Goal: Transaction & Acquisition: Purchase product/service

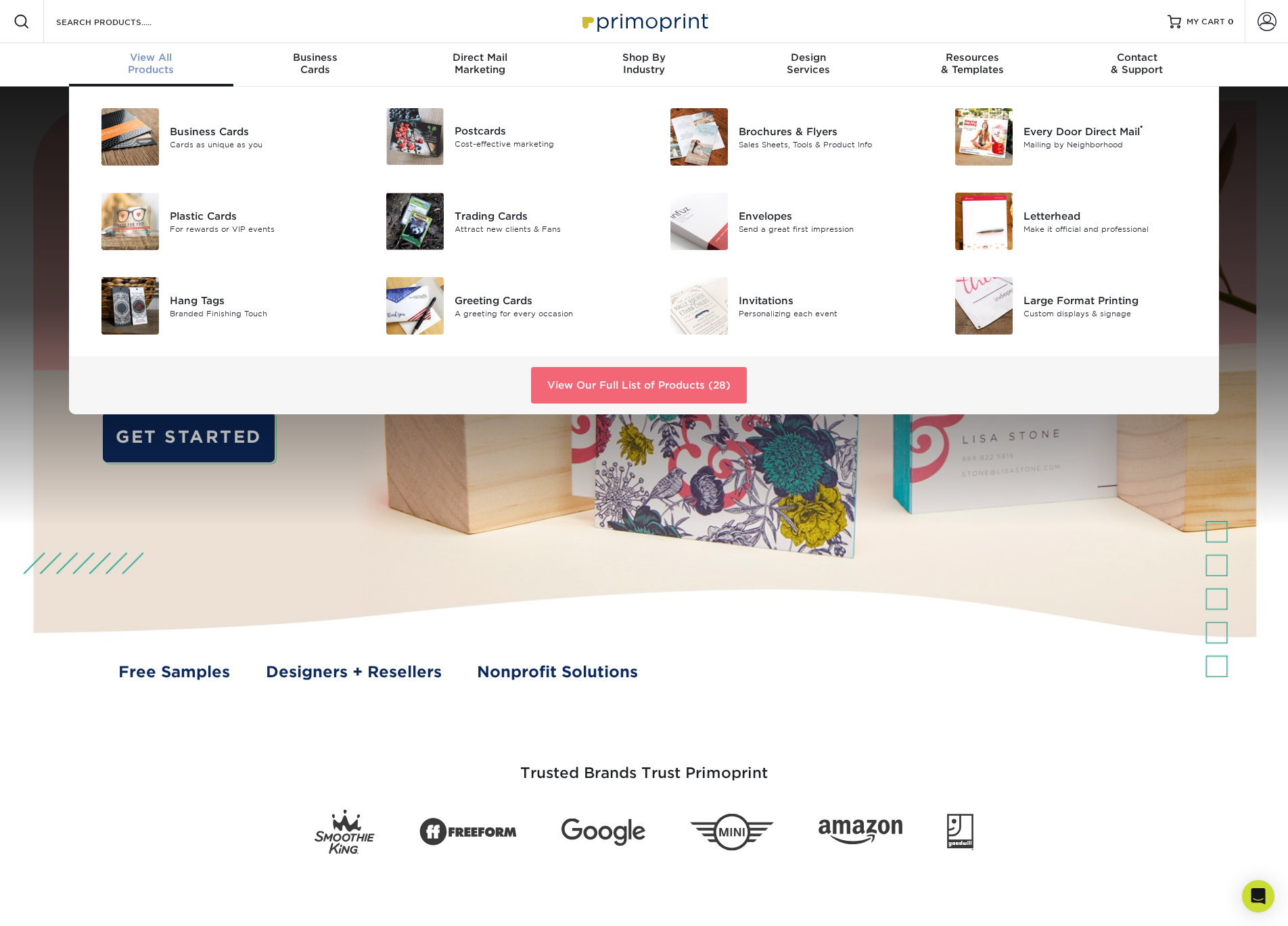
click at [601, 386] on link "View Our Full List of Products (28)" at bounding box center [639, 386] width 216 height 36
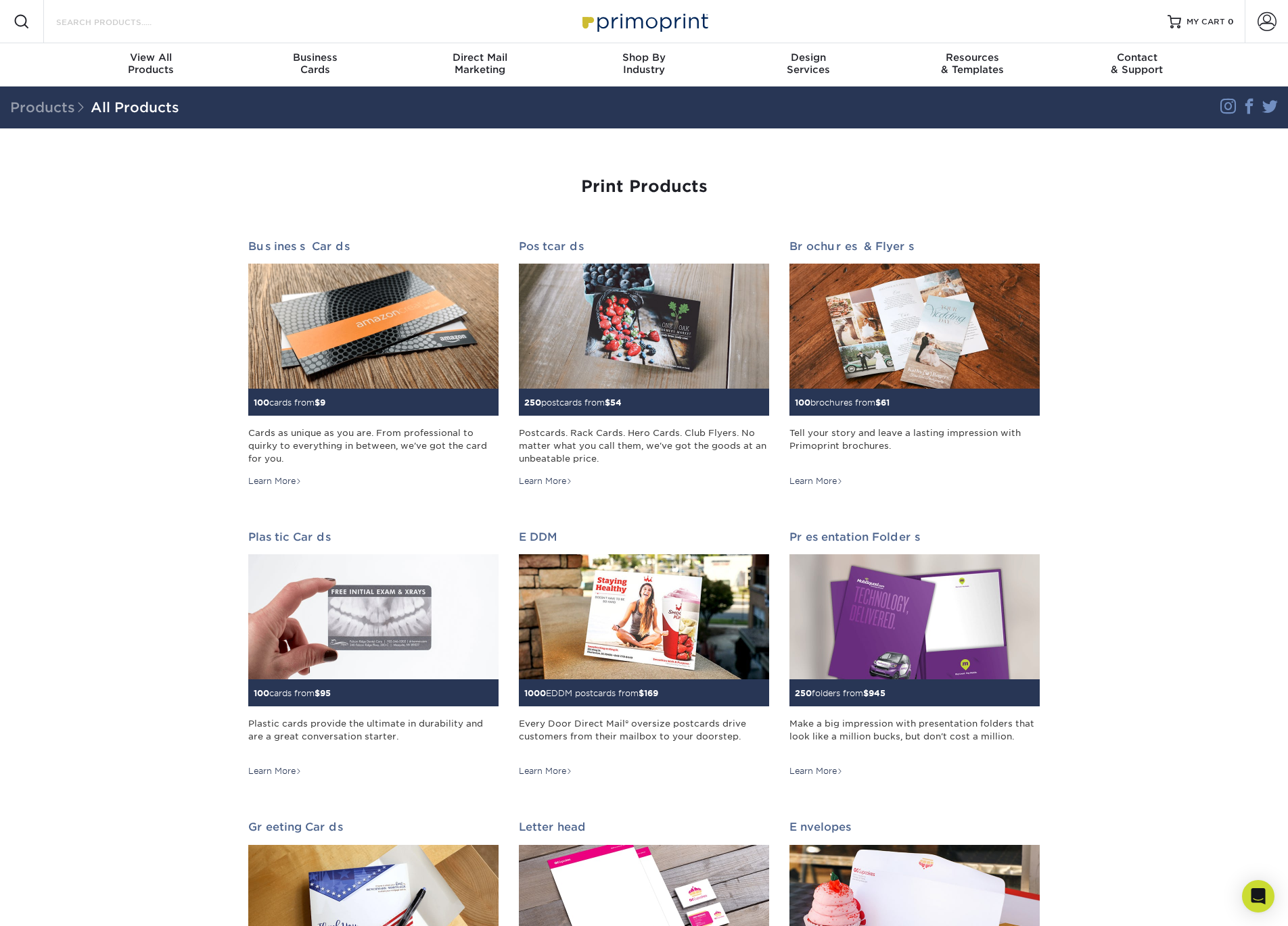
click at [73, 21] on input "Search Products" at bounding box center [121, 22] width 132 height 16
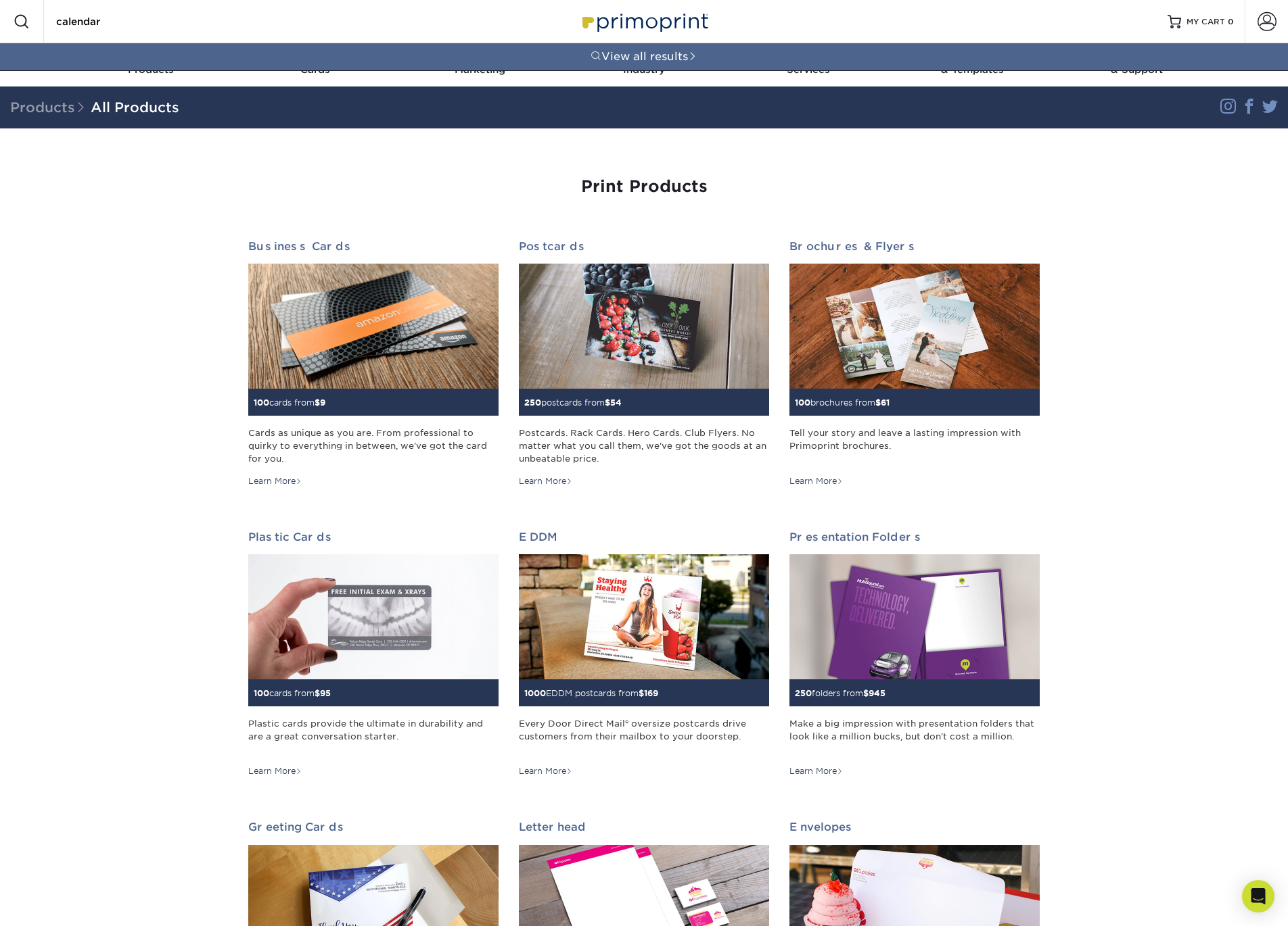
type input "calendar"
